Goal: Check status: Check status

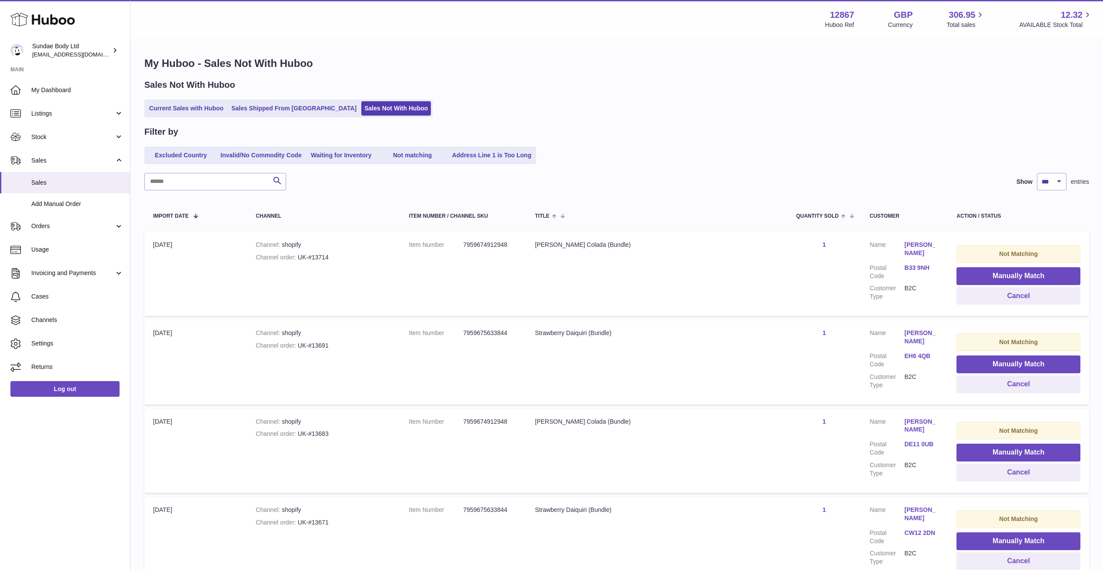
select select "***"
click at [206, 107] on link "Current Sales with Huboo" at bounding box center [186, 108] width 80 height 14
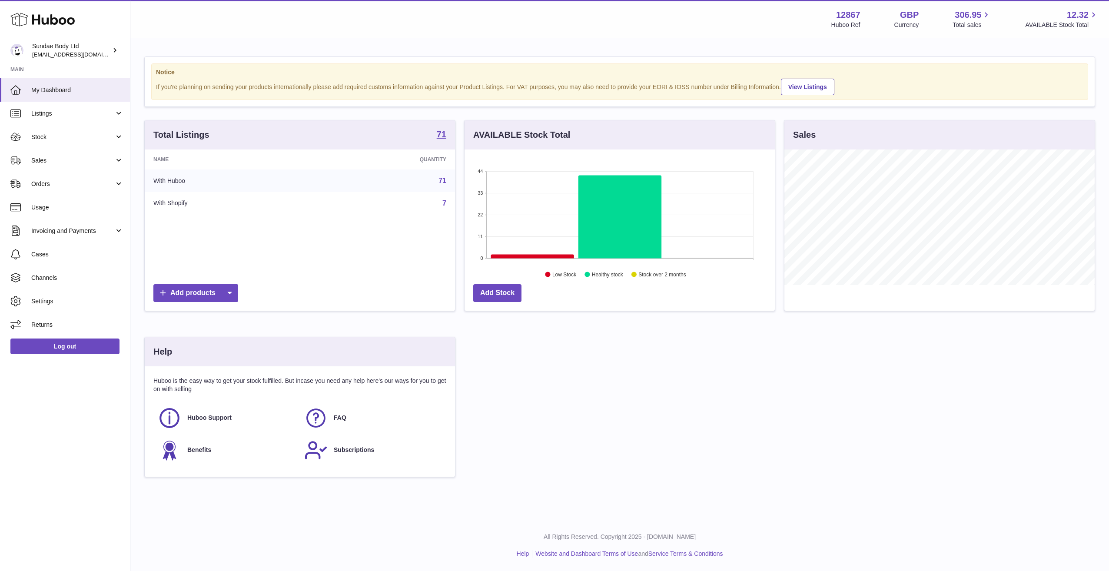
scroll to position [136, 310]
click at [69, 158] on span "Sales" at bounding box center [72, 161] width 83 height 8
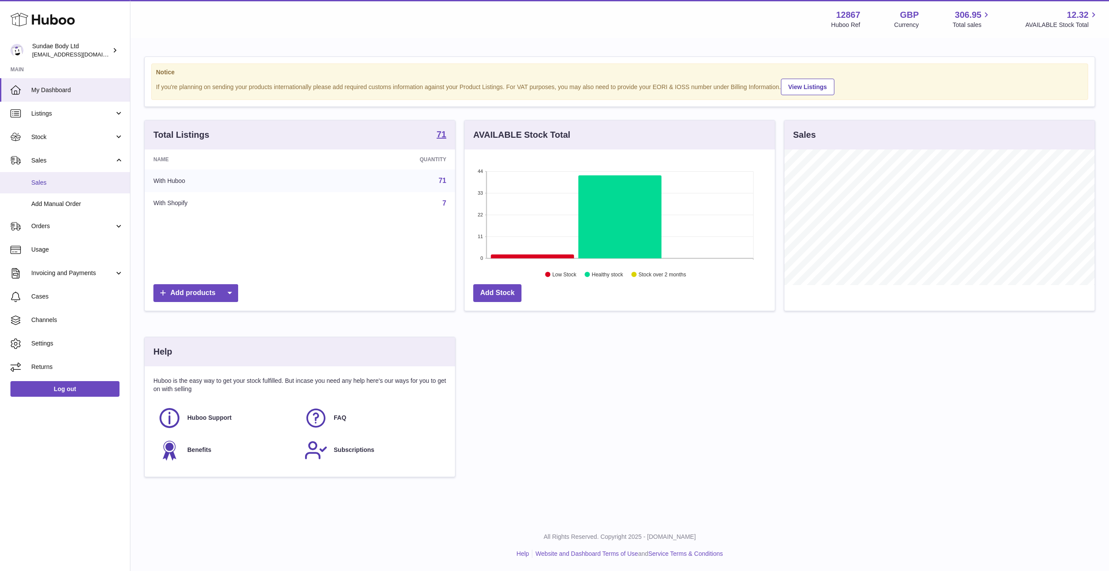
click at [68, 185] on span "Sales" at bounding box center [77, 183] width 92 height 8
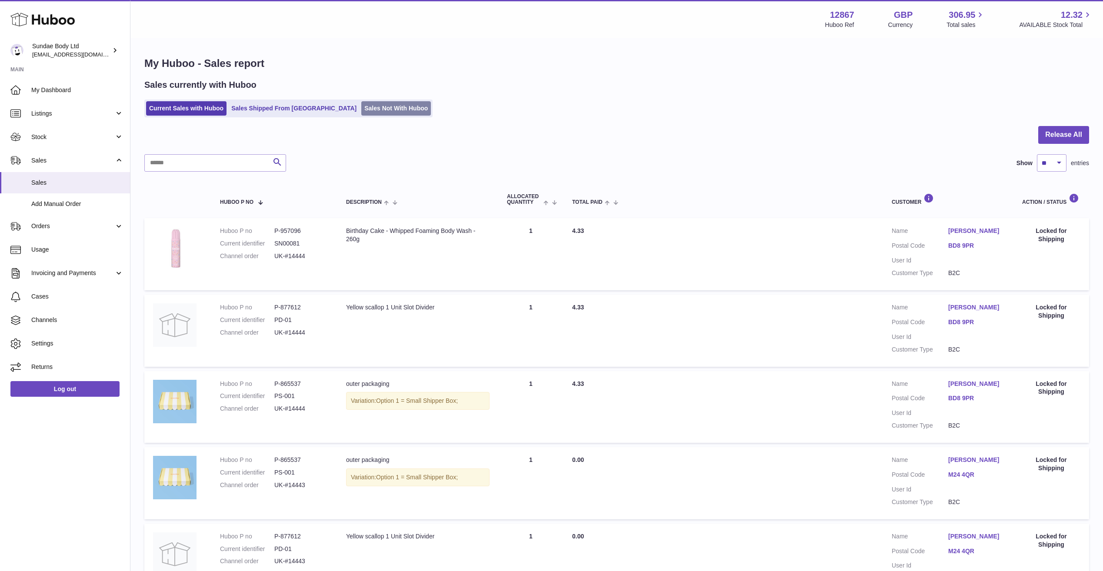
click at [369, 108] on link "Sales Not With Huboo" at bounding box center [396, 108] width 70 height 14
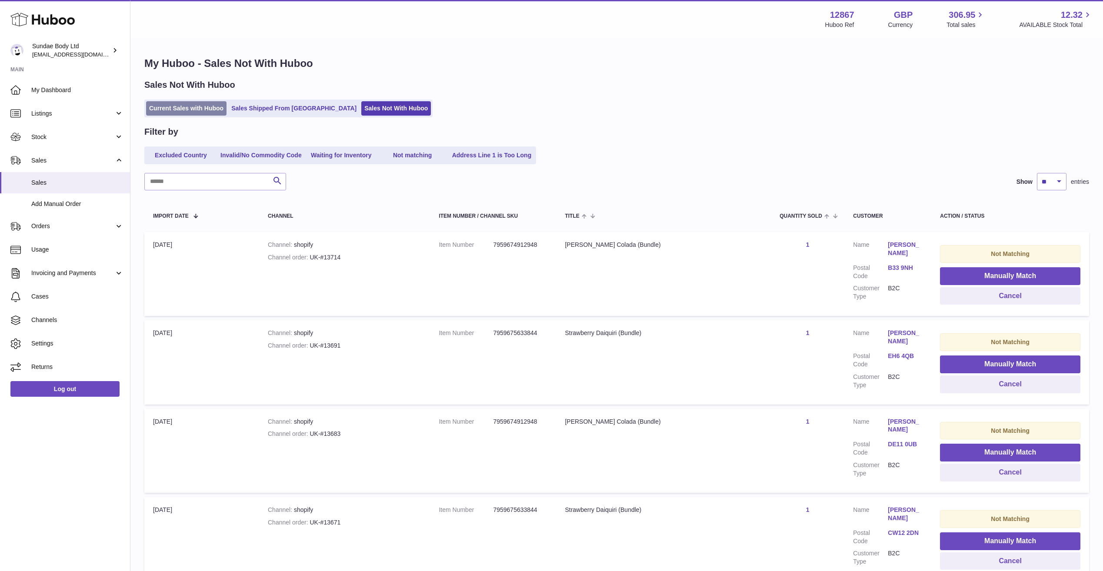
click at [179, 107] on link "Current Sales with Huboo" at bounding box center [186, 108] width 80 height 14
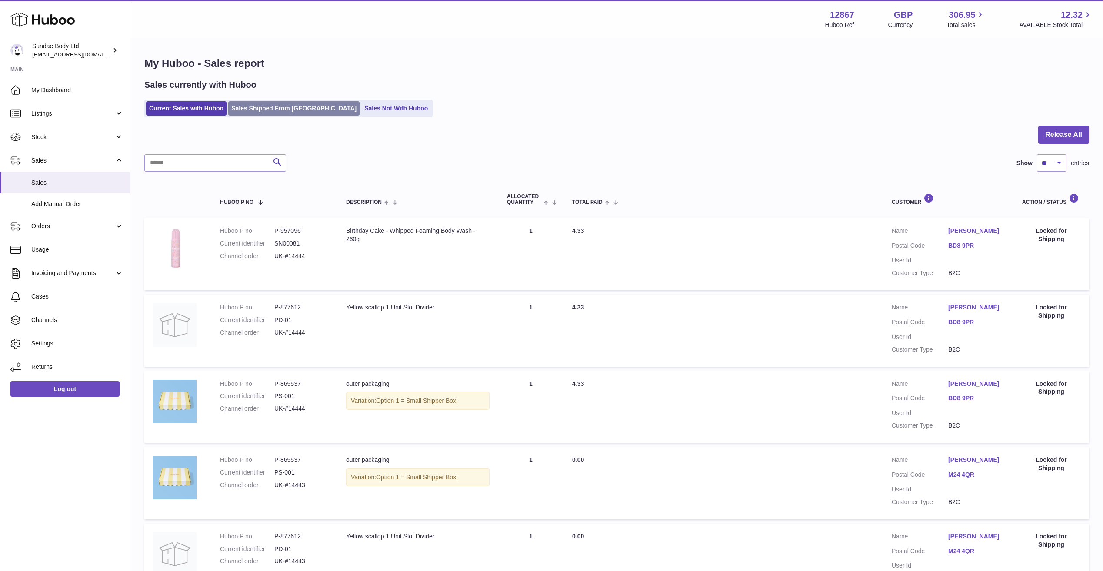
click at [269, 111] on link "Sales Shipped From [GEOGRAPHIC_DATA]" at bounding box center [293, 108] width 131 height 14
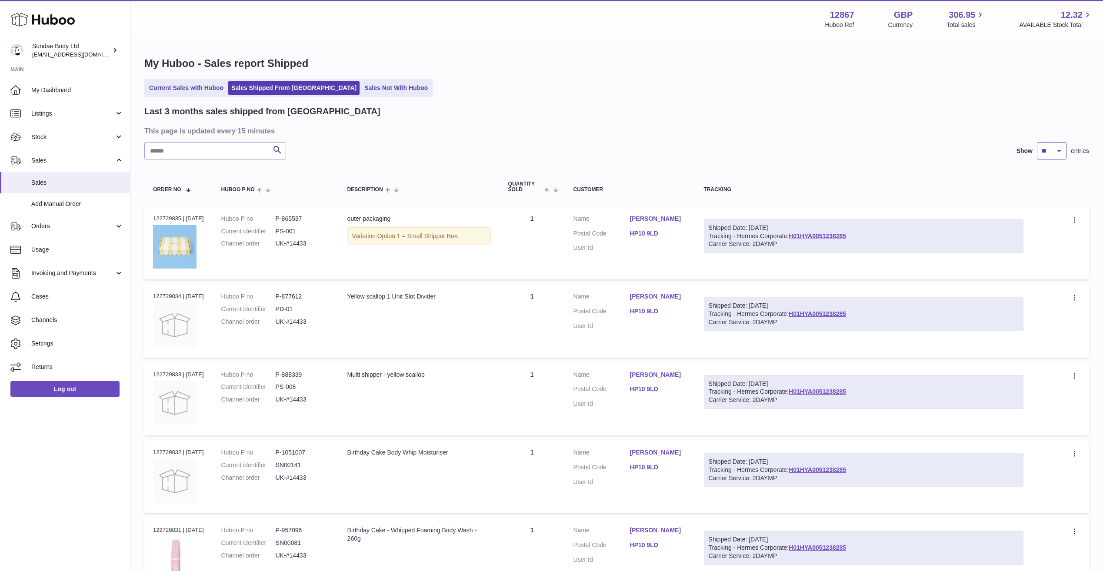
click at [1063, 152] on select "** ** **" at bounding box center [1052, 150] width 30 height 17
select select "**"
click at [1037, 142] on select "** ** **" at bounding box center [1052, 150] width 30 height 17
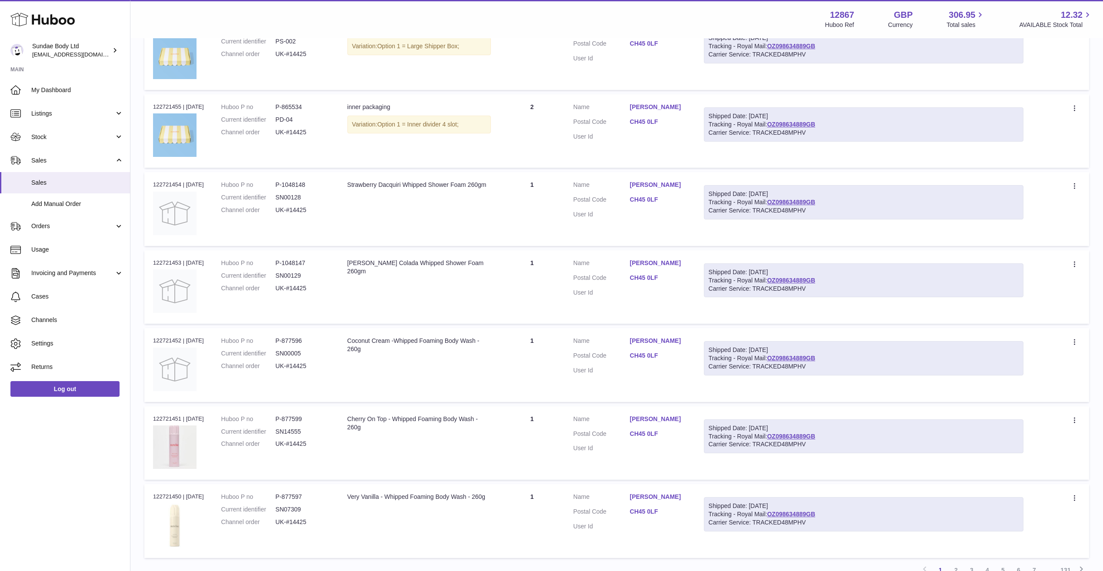
scroll to position [3626, 0]
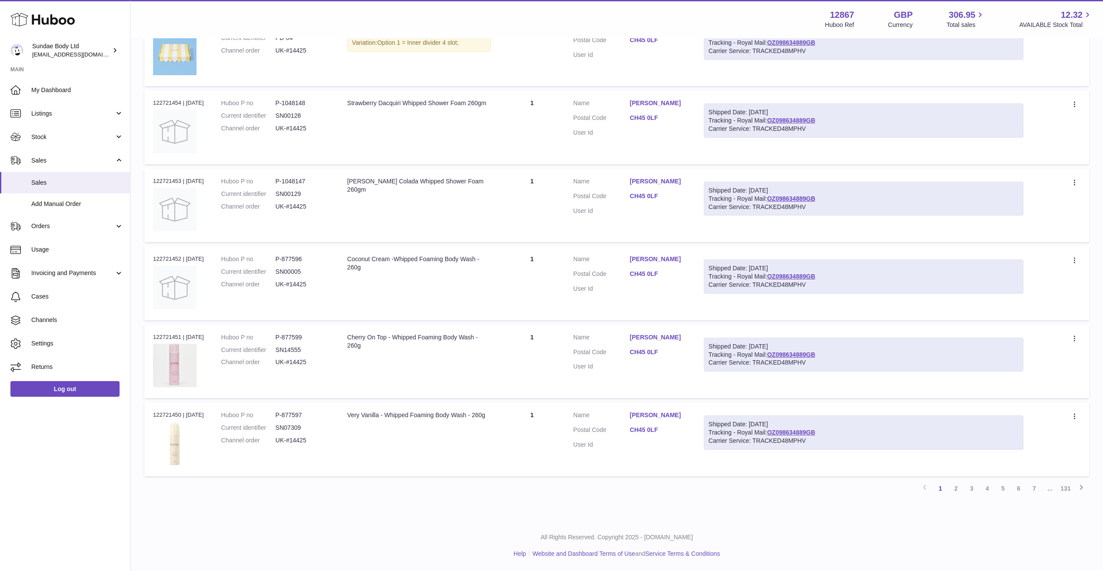
click at [1001, 488] on link "5" at bounding box center [1003, 489] width 16 height 16
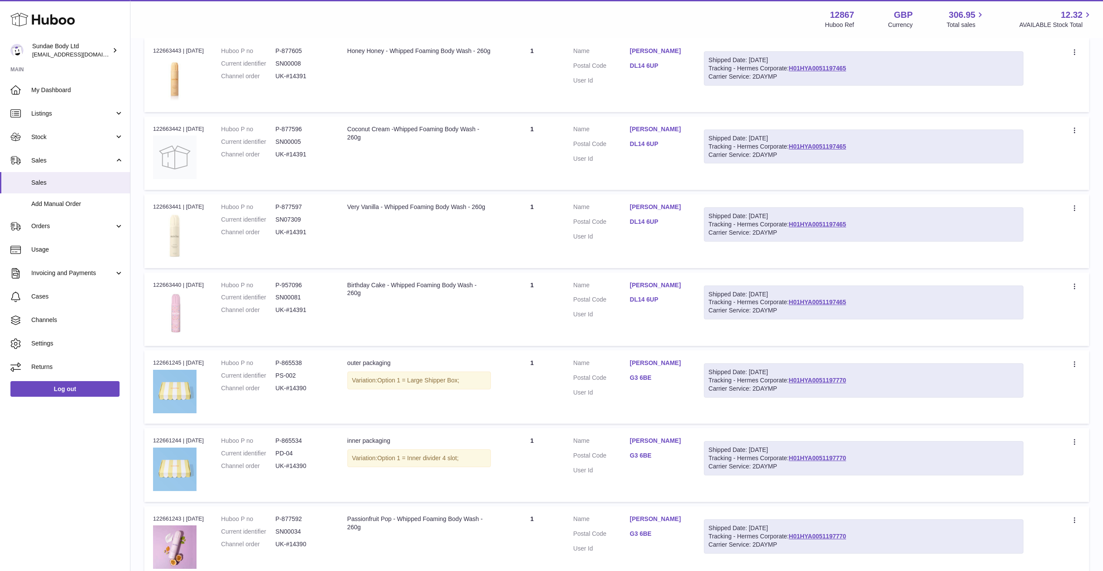
scroll to position [3626, 0]
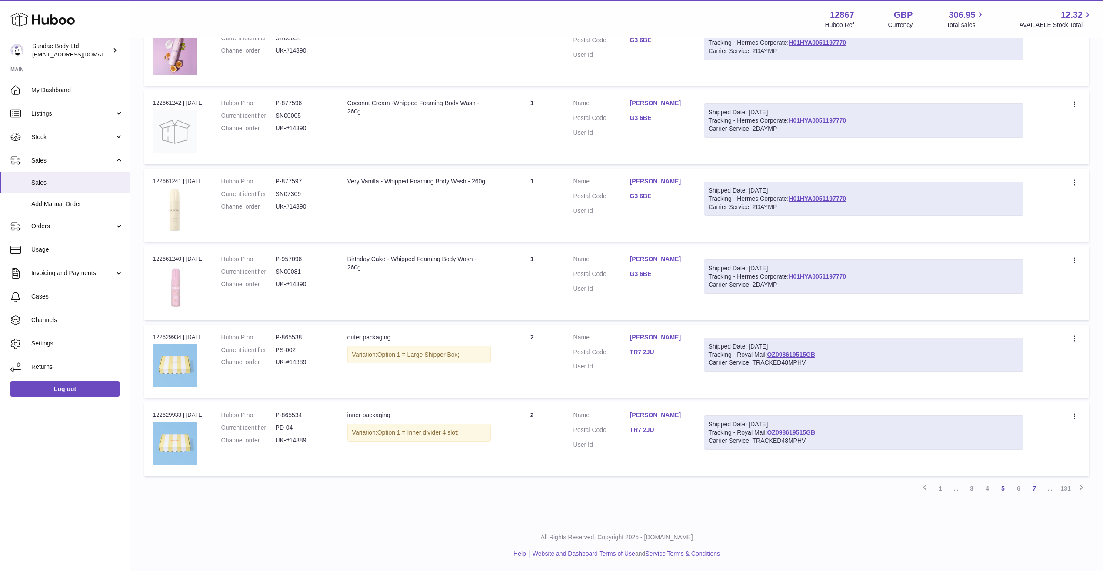
click at [1035, 490] on link "7" at bounding box center [1034, 489] width 16 height 16
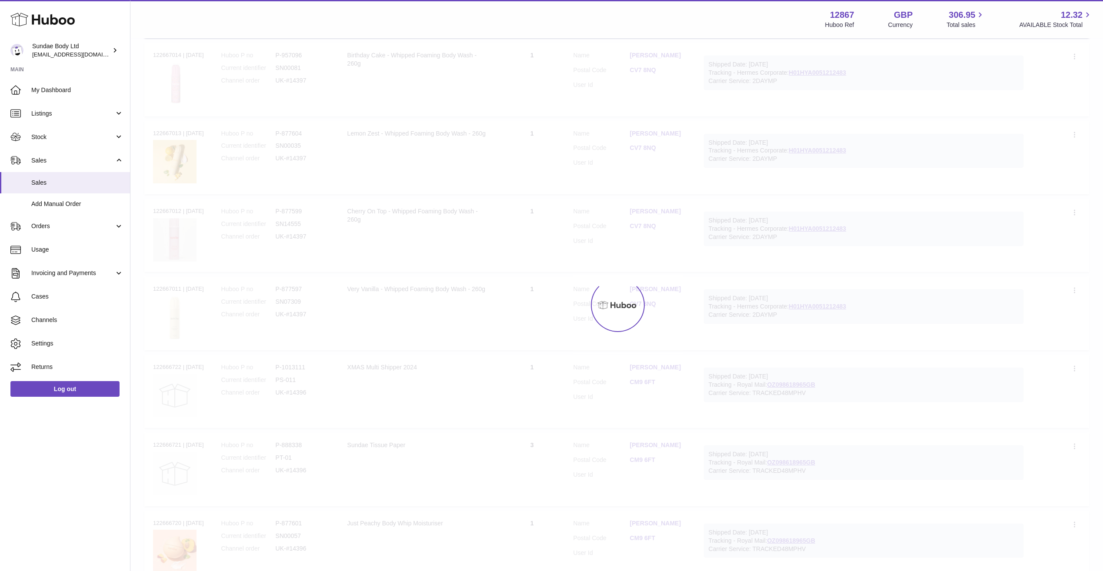
scroll to position [39, 0]
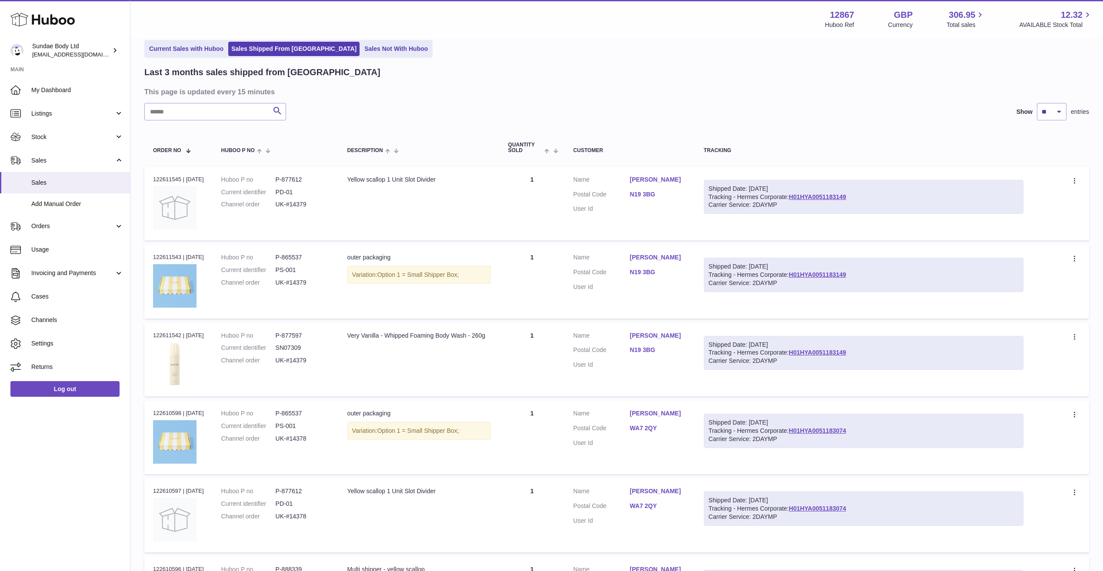
drag, startPoint x: 316, startPoint y: 359, endPoint x: 279, endPoint y: 362, distance: 36.6
click at [279, 362] on dl "Huboo P no P-877597 Current identifier SN07309 Channel order UK-#14379" at bounding box center [275, 351] width 109 height 38
copy dl "UK-#14379"
click at [188, 114] on input "text" at bounding box center [215, 111] width 142 height 17
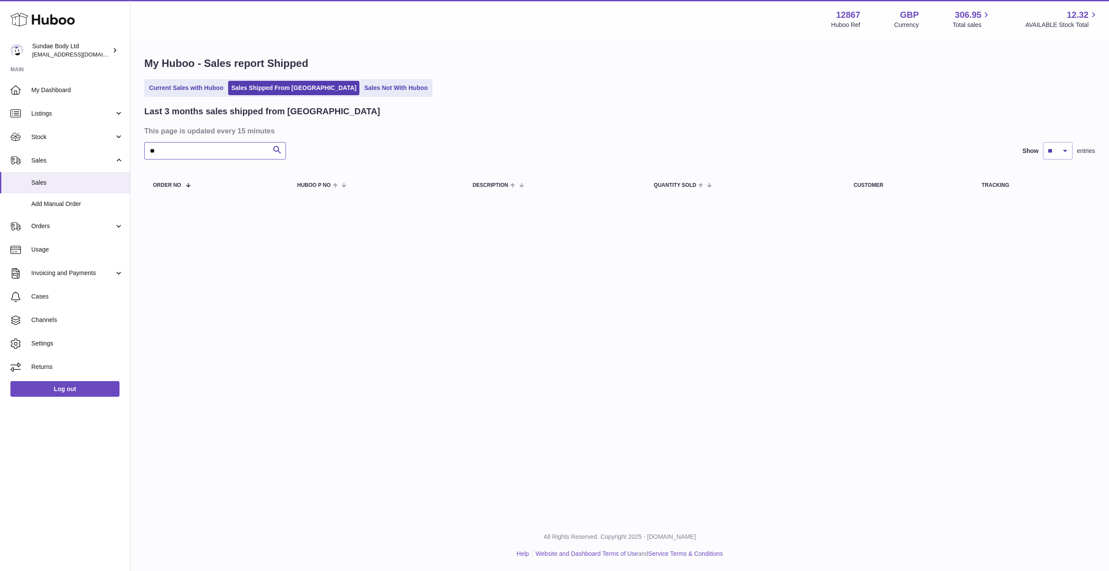
type input "*"
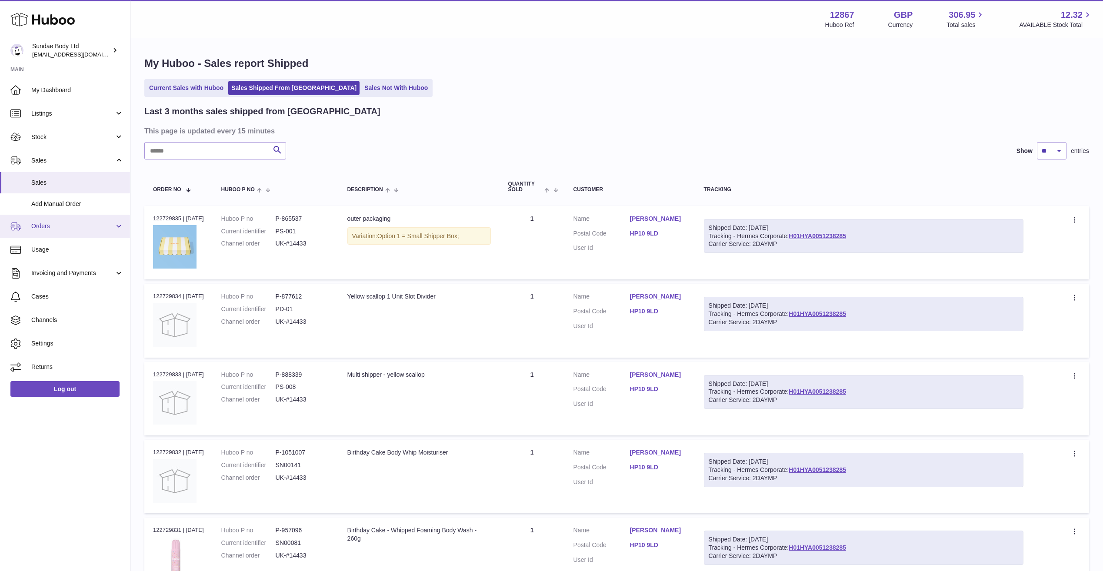
click at [110, 224] on span "Orders" at bounding box center [72, 226] width 83 height 8
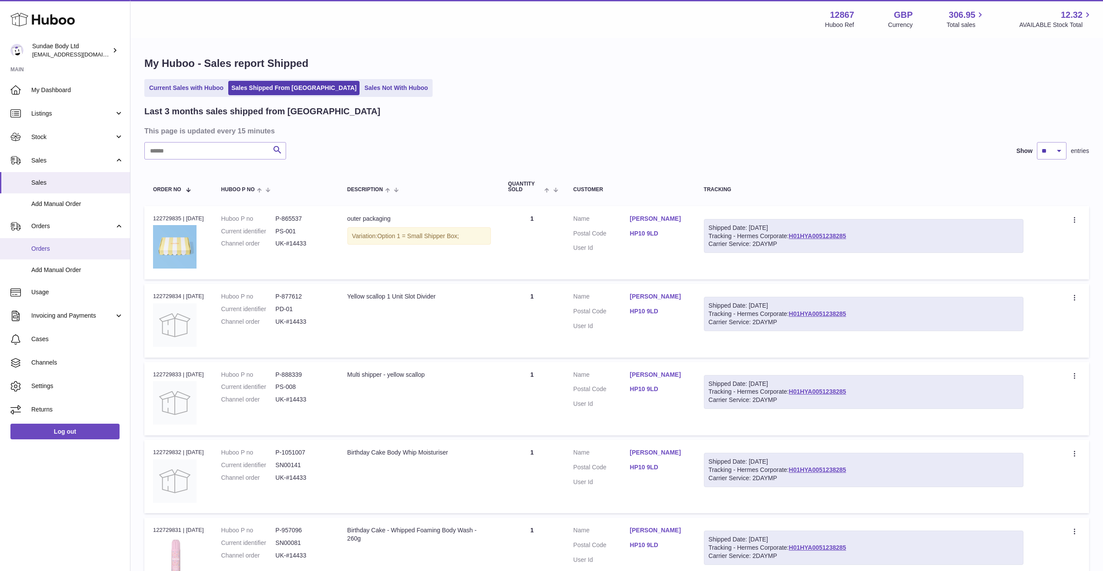
click at [73, 253] on link "Orders" at bounding box center [65, 248] width 130 height 21
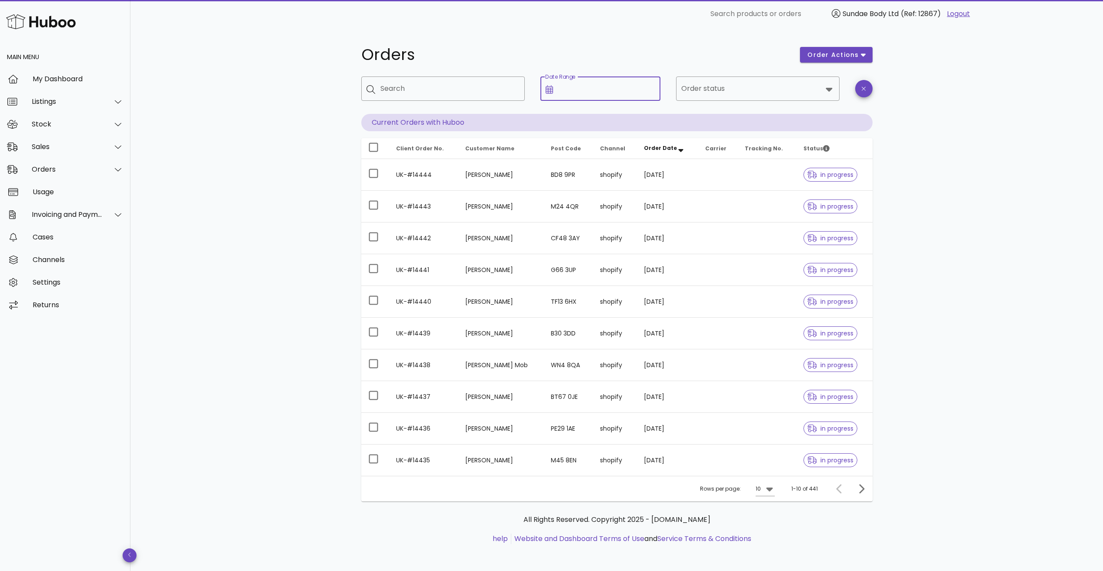
click at [625, 90] on input "Date Range" at bounding box center [606, 89] width 97 height 14
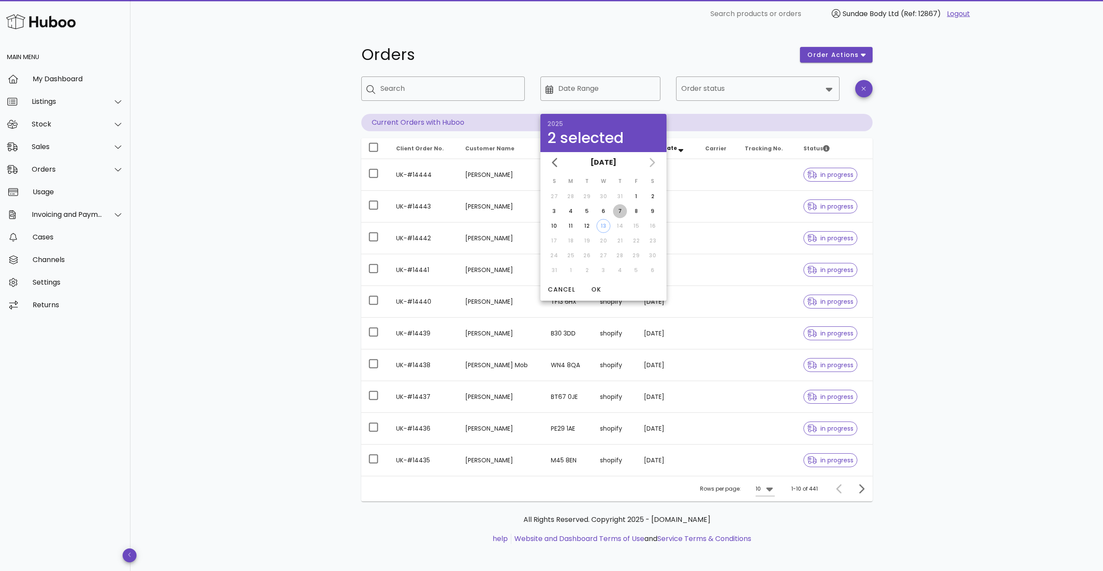
click at [617, 212] on div "7" at bounding box center [620, 211] width 14 height 8
click at [588, 225] on div "12" at bounding box center [587, 226] width 14 height 8
type input "**********"
click at [828, 93] on icon at bounding box center [829, 89] width 10 height 10
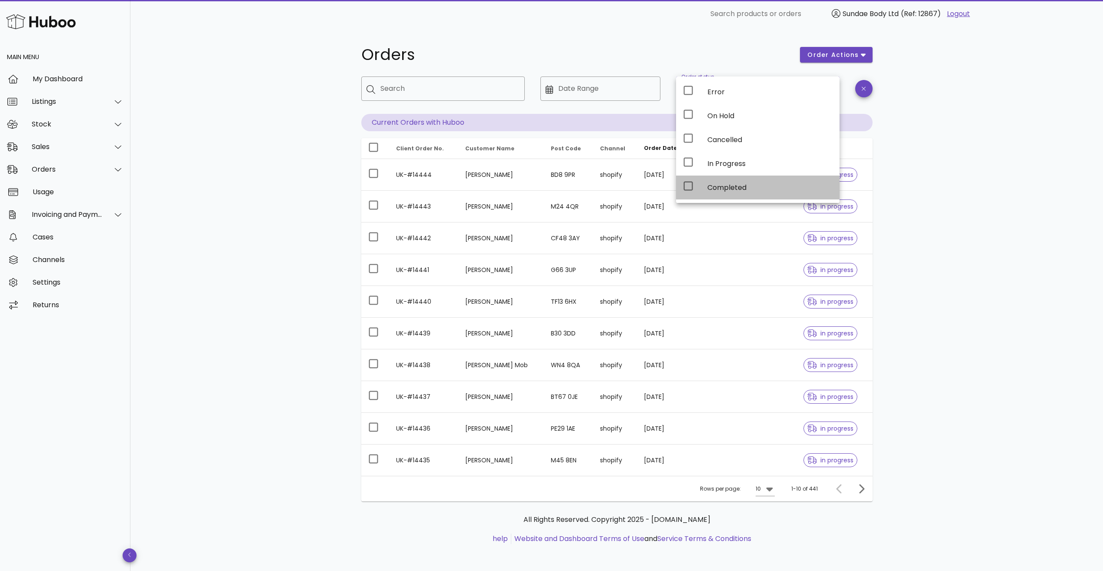
click at [722, 194] on div "Completed" at bounding box center [769, 187] width 125 height 19
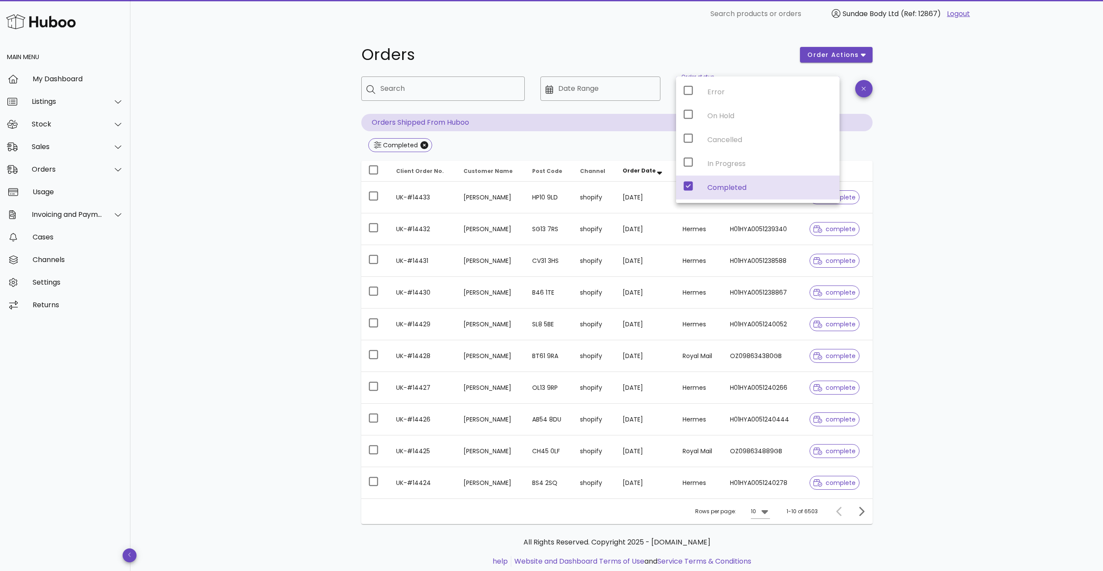
click at [691, 189] on icon at bounding box center [688, 186] width 9 height 9
click at [689, 164] on icon at bounding box center [688, 162] width 10 height 10
click at [689, 184] on icon at bounding box center [688, 186] width 9 height 9
click at [689, 186] on icon at bounding box center [688, 186] width 10 height 10
click at [423, 148] on icon "Close" at bounding box center [424, 145] width 8 height 8
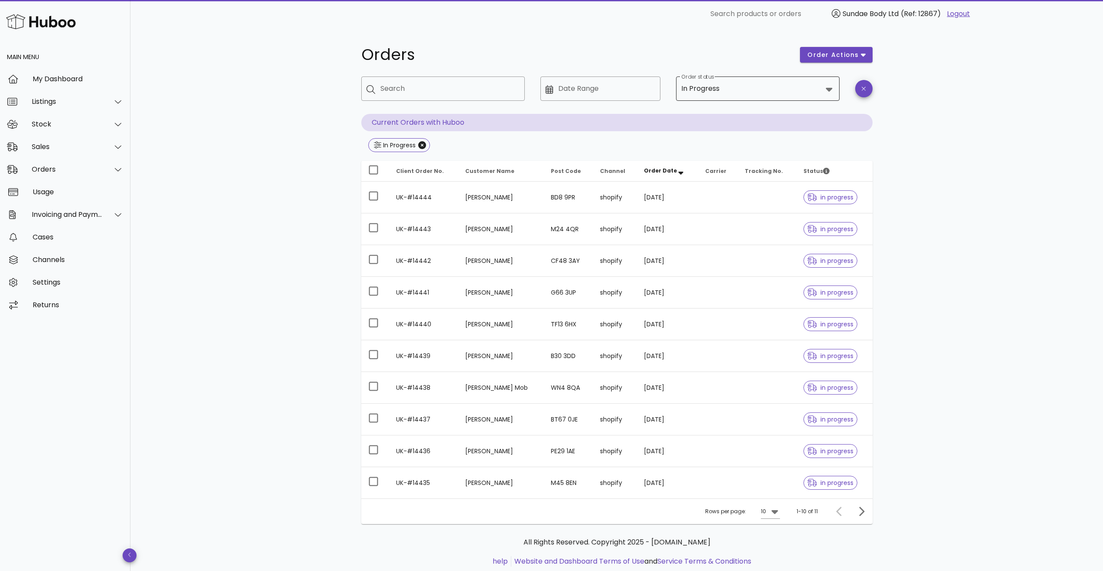
click at [827, 88] on icon at bounding box center [829, 90] width 7 height 4
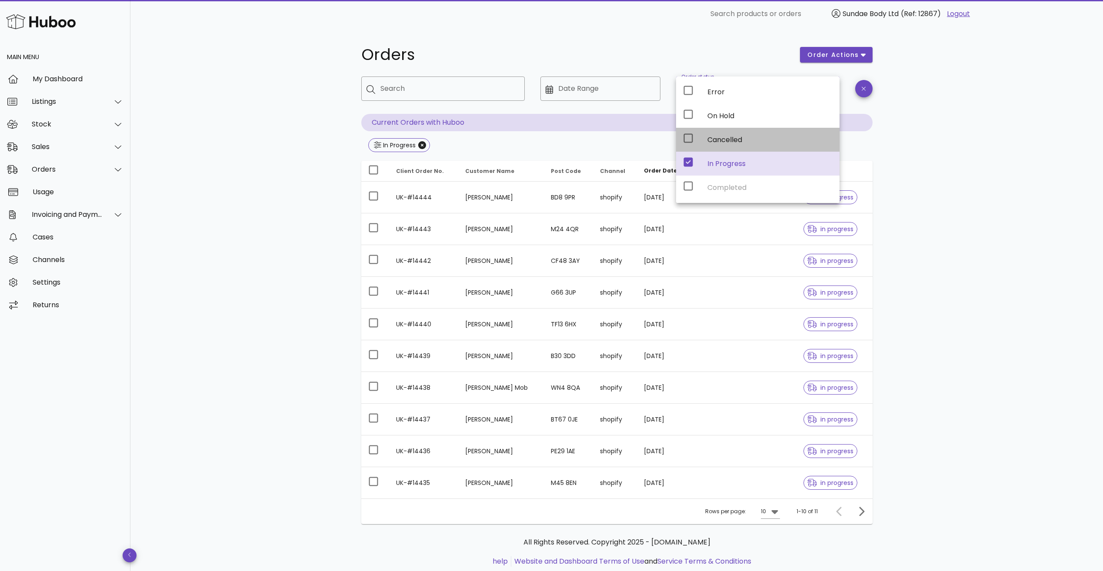
click at [686, 142] on icon at bounding box center [688, 138] width 10 height 10
click at [686, 164] on icon at bounding box center [688, 162] width 9 height 9
click at [685, 165] on icon at bounding box center [688, 162] width 9 height 9
click at [421, 144] on icon "Close" at bounding box center [422, 145] width 8 height 8
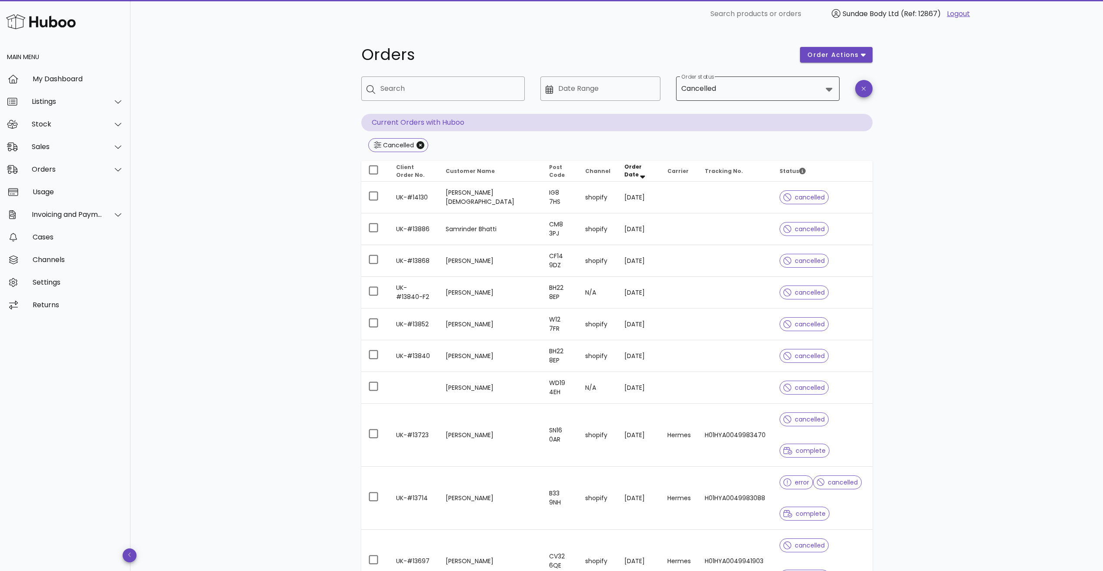
click at [832, 92] on icon at bounding box center [829, 89] width 10 height 10
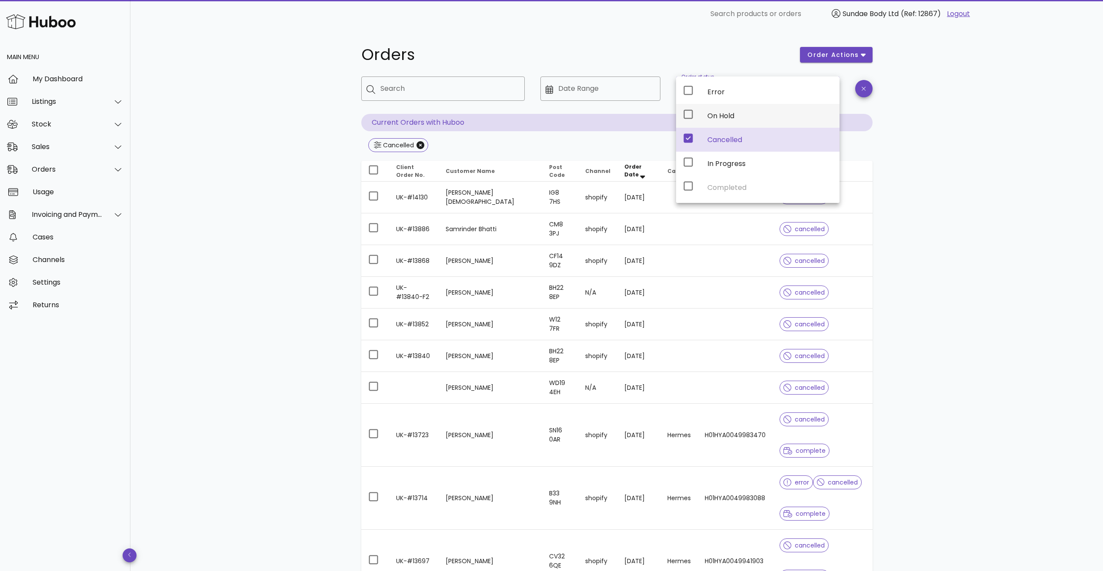
click at [688, 117] on icon at bounding box center [688, 114] width 10 height 10
click at [421, 147] on icon "Close" at bounding box center [420, 145] width 8 height 8
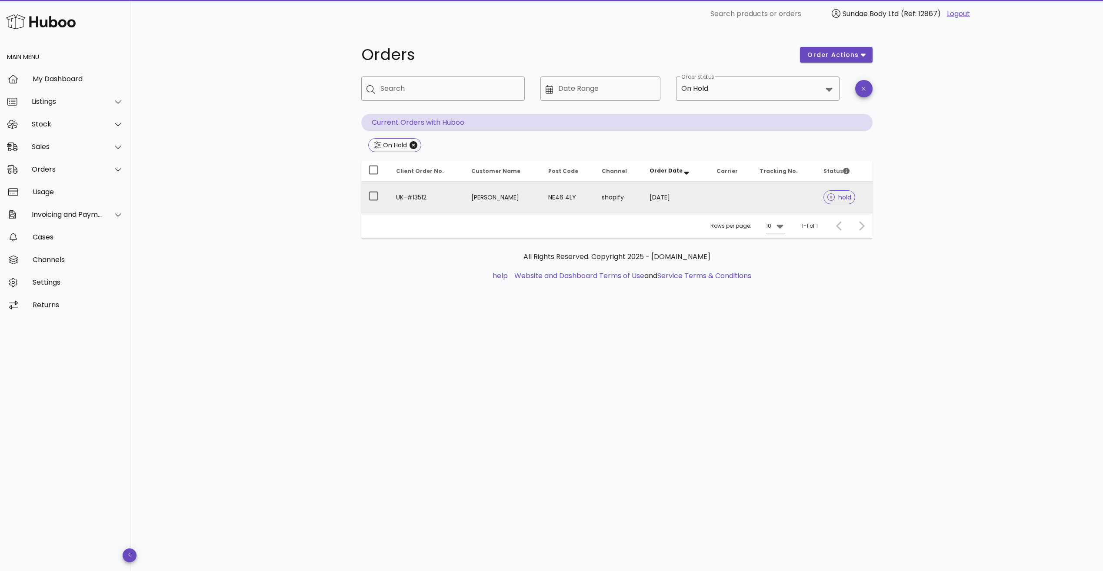
click at [418, 194] on td "UK-#13512" at bounding box center [426, 197] width 75 height 31
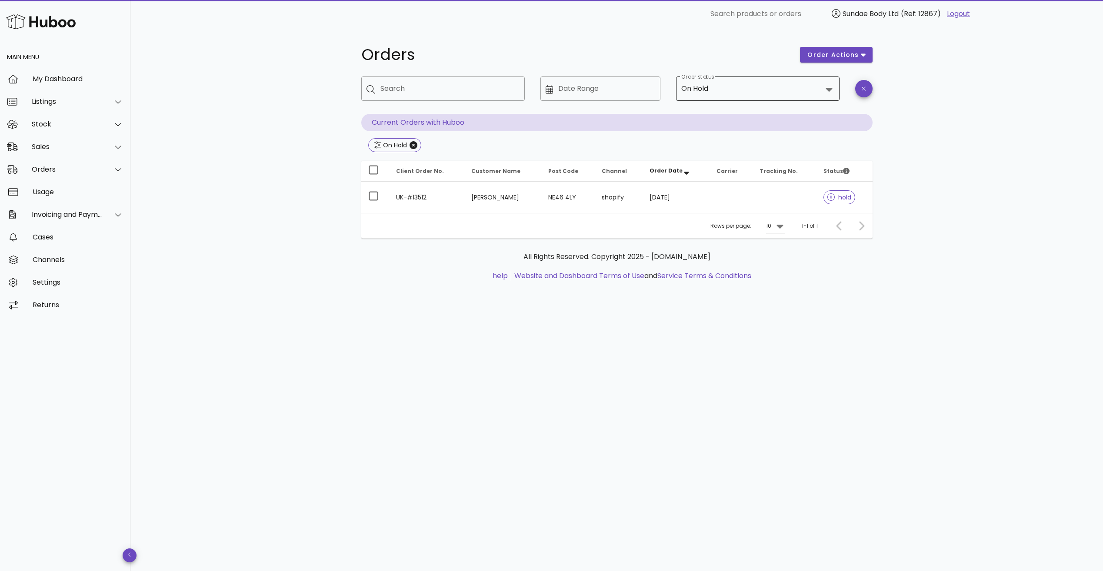
click at [759, 93] on input "Order status" at bounding box center [766, 89] width 112 height 14
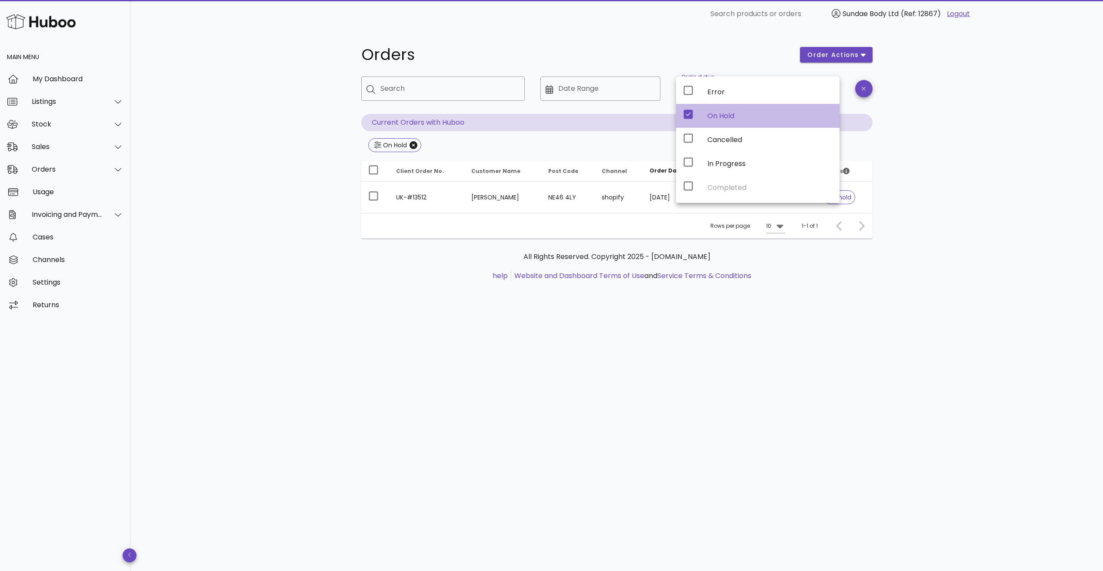
click at [687, 116] on icon at bounding box center [688, 114] width 10 height 10
click at [691, 92] on icon at bounding box center [688, 90] width 10 height 10
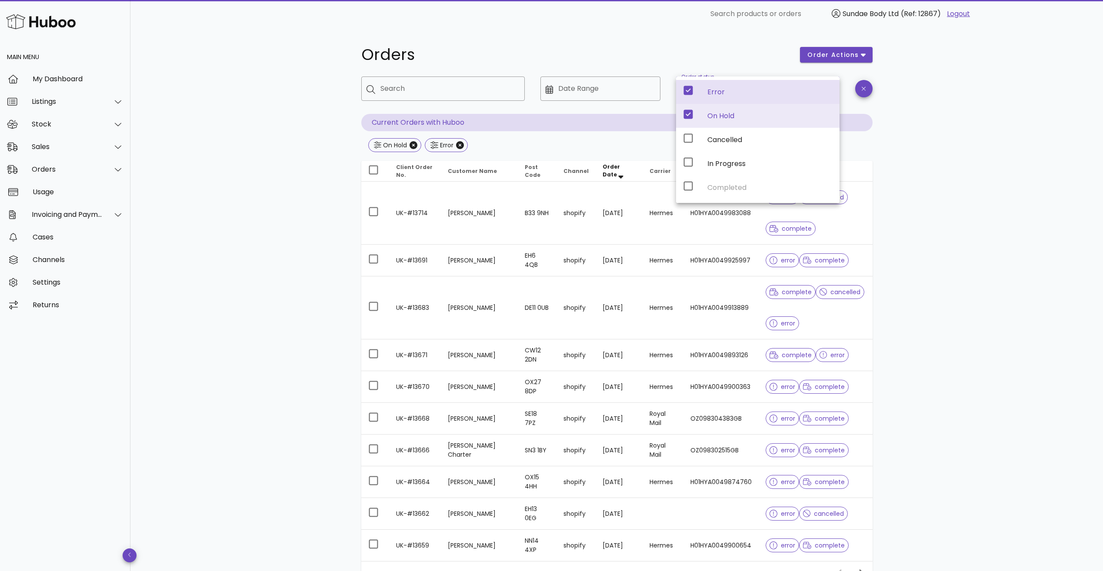
click at [689, 115] on icon at bounding box center [688, 114] width 9 height 9
click at [414, 149] on icon "Close" at bounding box center [414, 145] width 8 height 8
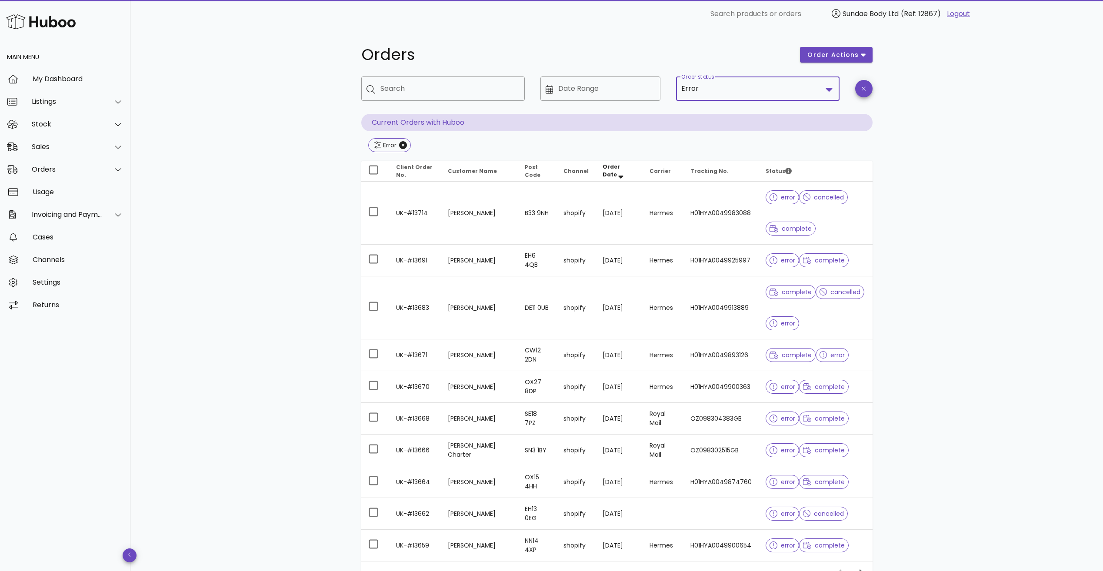
click at [732, 90] on input "Order status" at bounding box center [761, 89] width 122 height 14
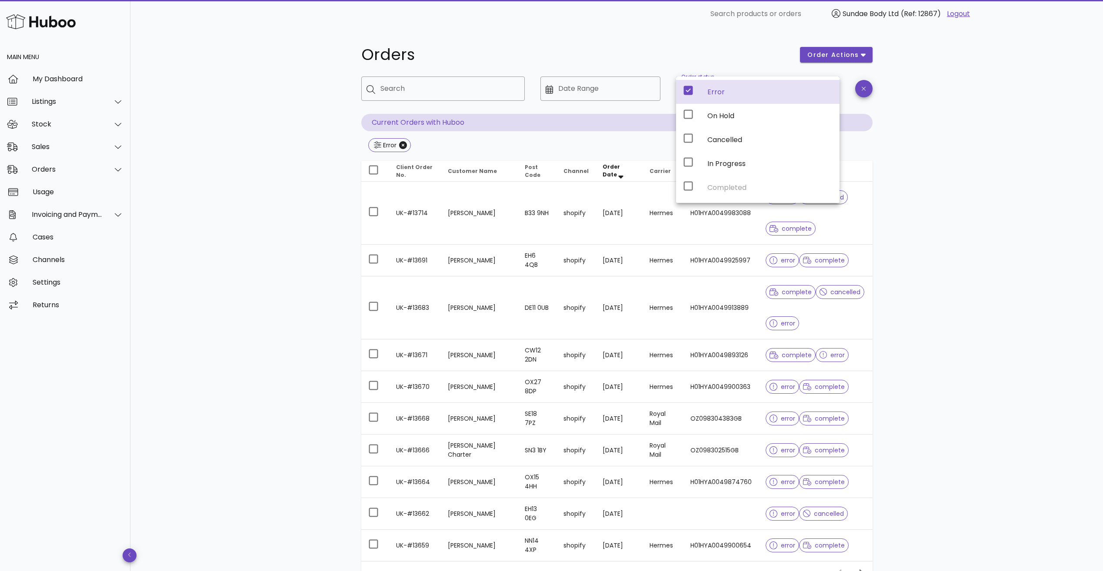
click at [633, 65] on div "Orders" at bounding box center [575, 55] width 439 height 26
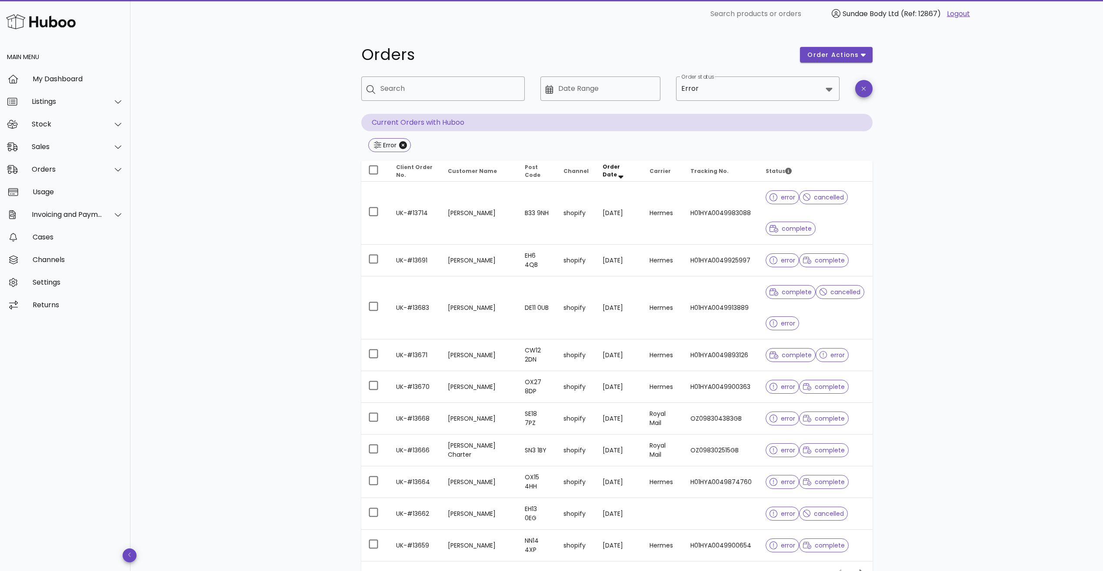
click at [715, 85] on input "Order status" at bounding box center [761, 89] width 122 height 14
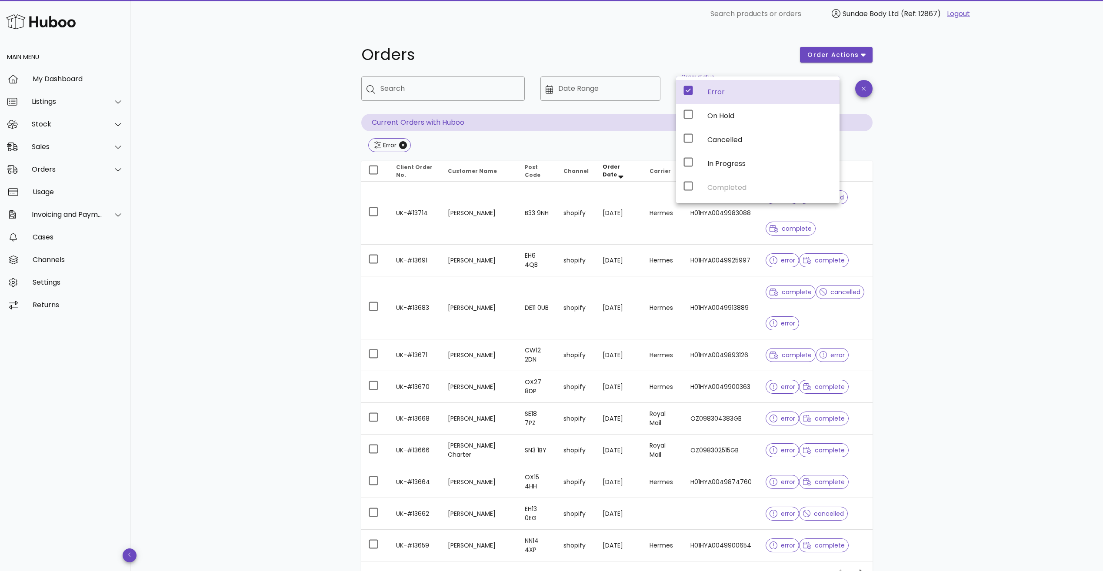
click at [687, 90] on icon at bounding box center [688, 90] width 9 height 9
click at [686, 189] on icon at bounding box center [688, 186] width 10 height 10
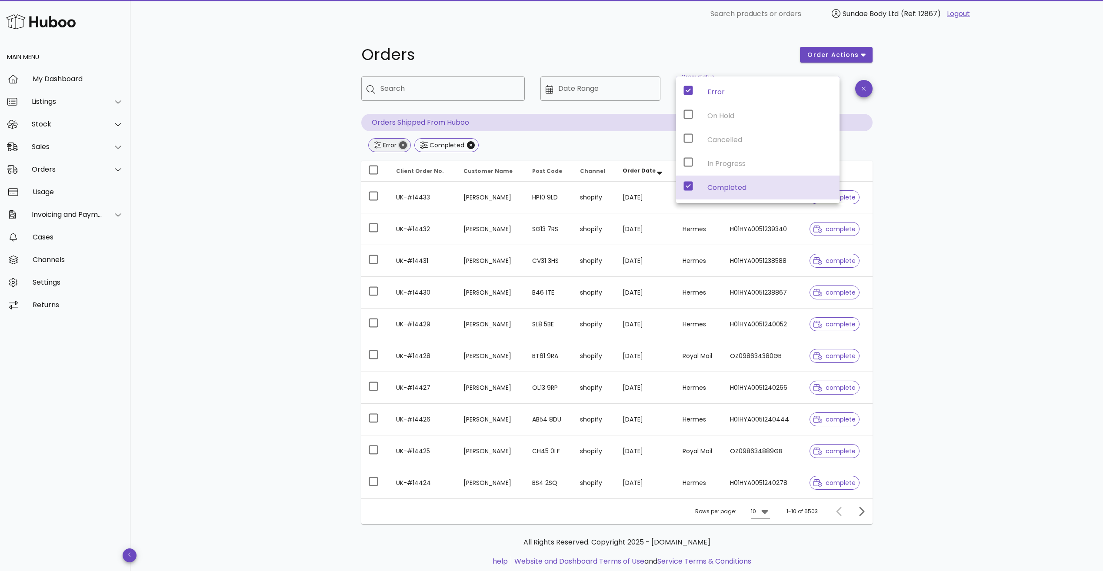
click at [403, 143] on icon "Close" at bounding box center [403, 145] width 8 height 8
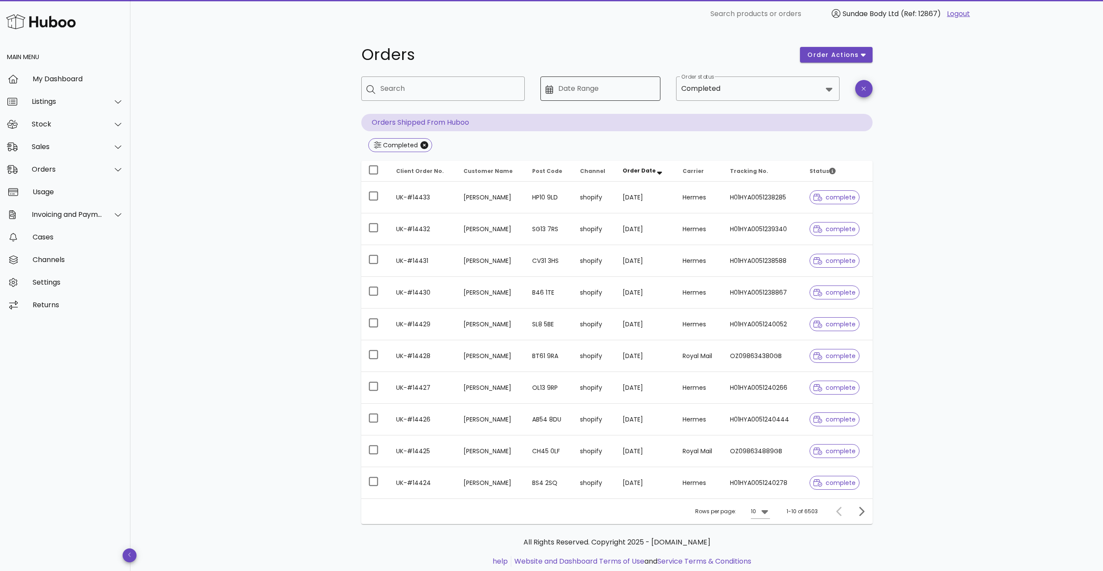
click at [590, 89] on input "Date Range" at bounding box center [606, 89] width 97 height 14
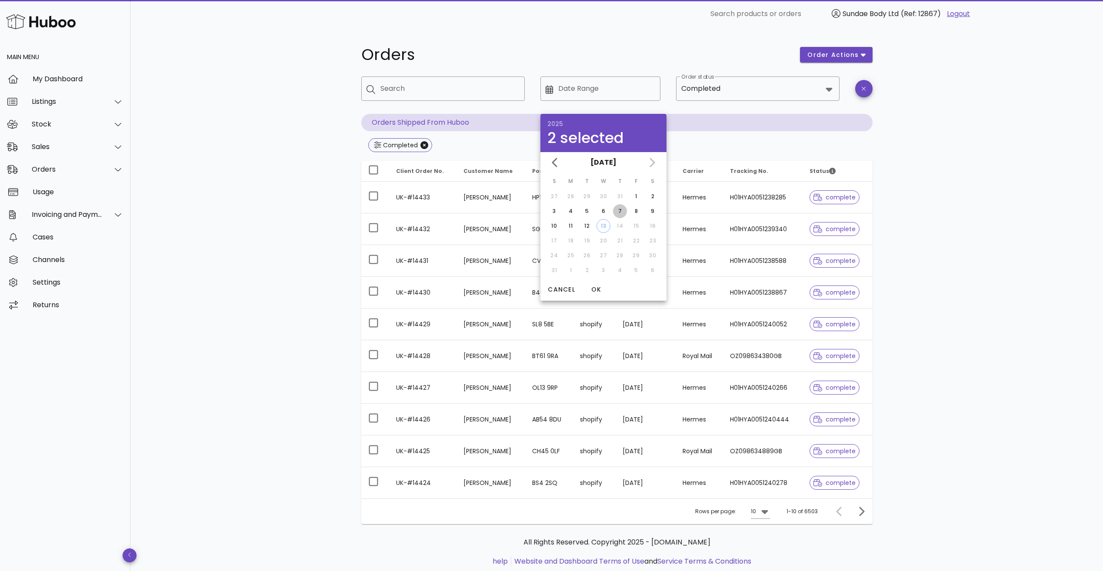
click at [616, 213] on div "7" at bounding box center [620, 211] width 14 height 8
click at [570, 224] on div "11" at bounding box center [571, 226] width 14 height 8
type input "**********"
click at [600, 291] on span "OK" at bounding box center [596, 289] width 21 height 9
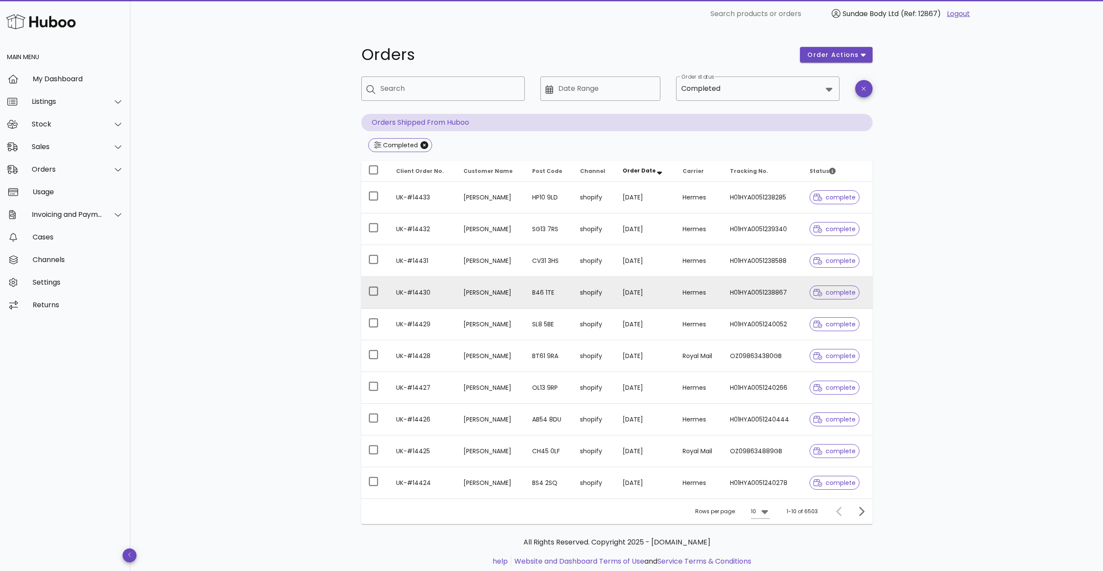
type input "**********"
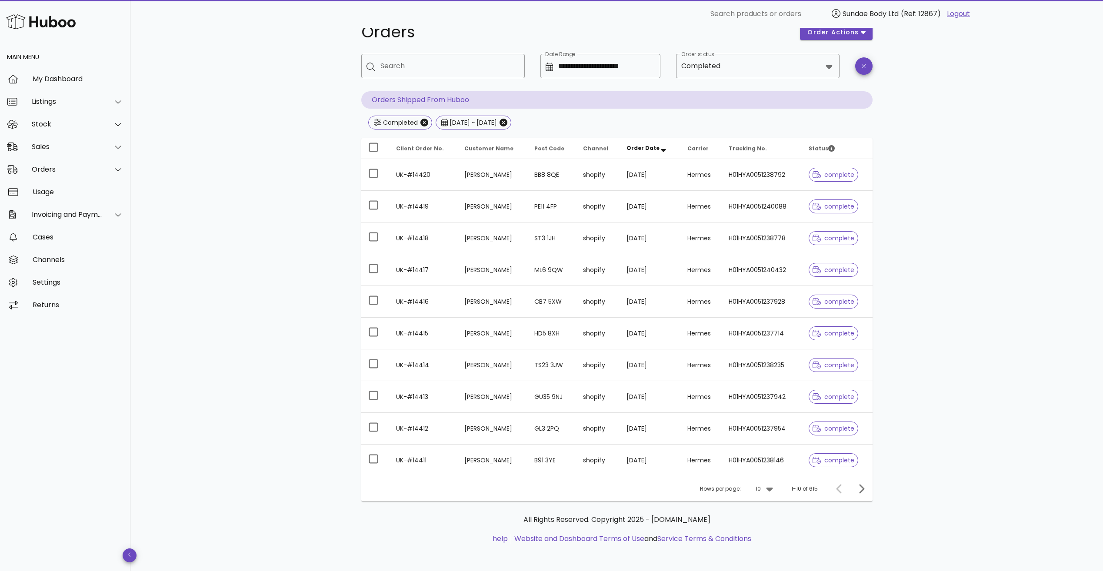
scroll to position [23, 0]
click at [772, 490] on icon at bounding box center [769, 488] width 10 height 10
click at [770, 515] on div "25" at bounding box center [767, 516] width 9 height 8
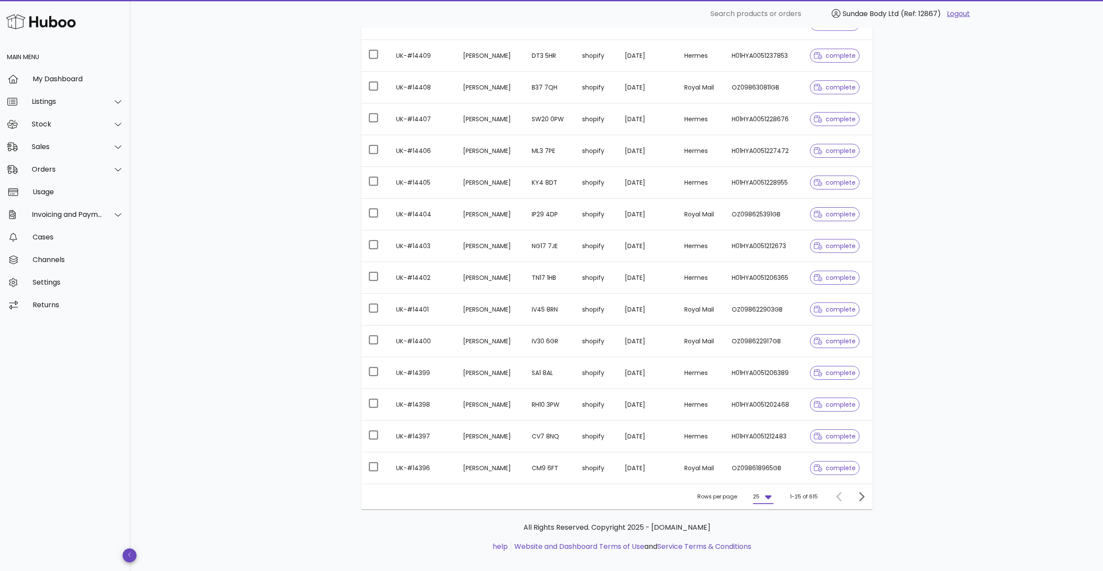
scroll to position [499, 0]
